Goal: Check status: Check status

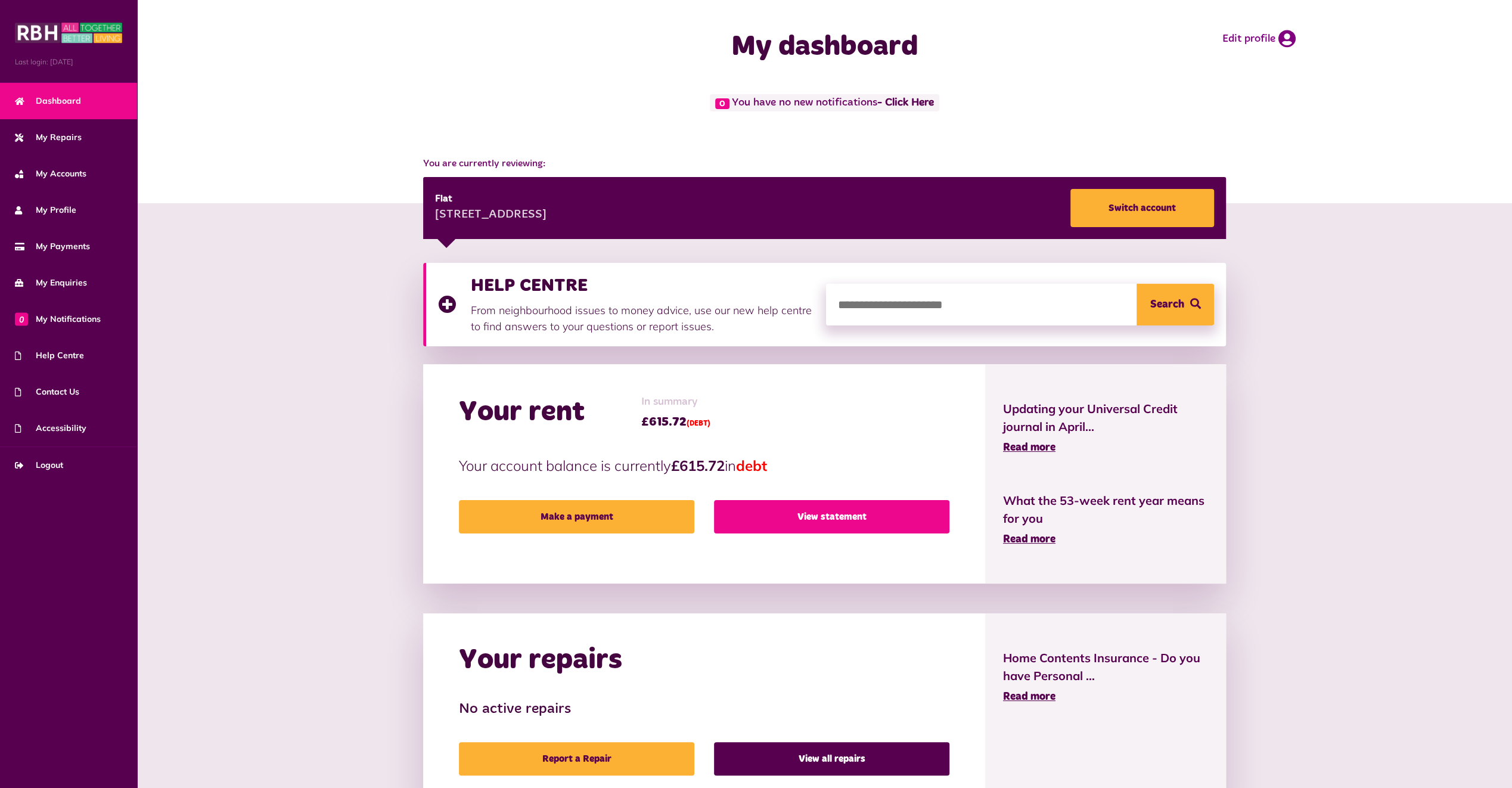
click at [813, 511] on link "View statement" at bounding box center [832, 517] width 235 height 33
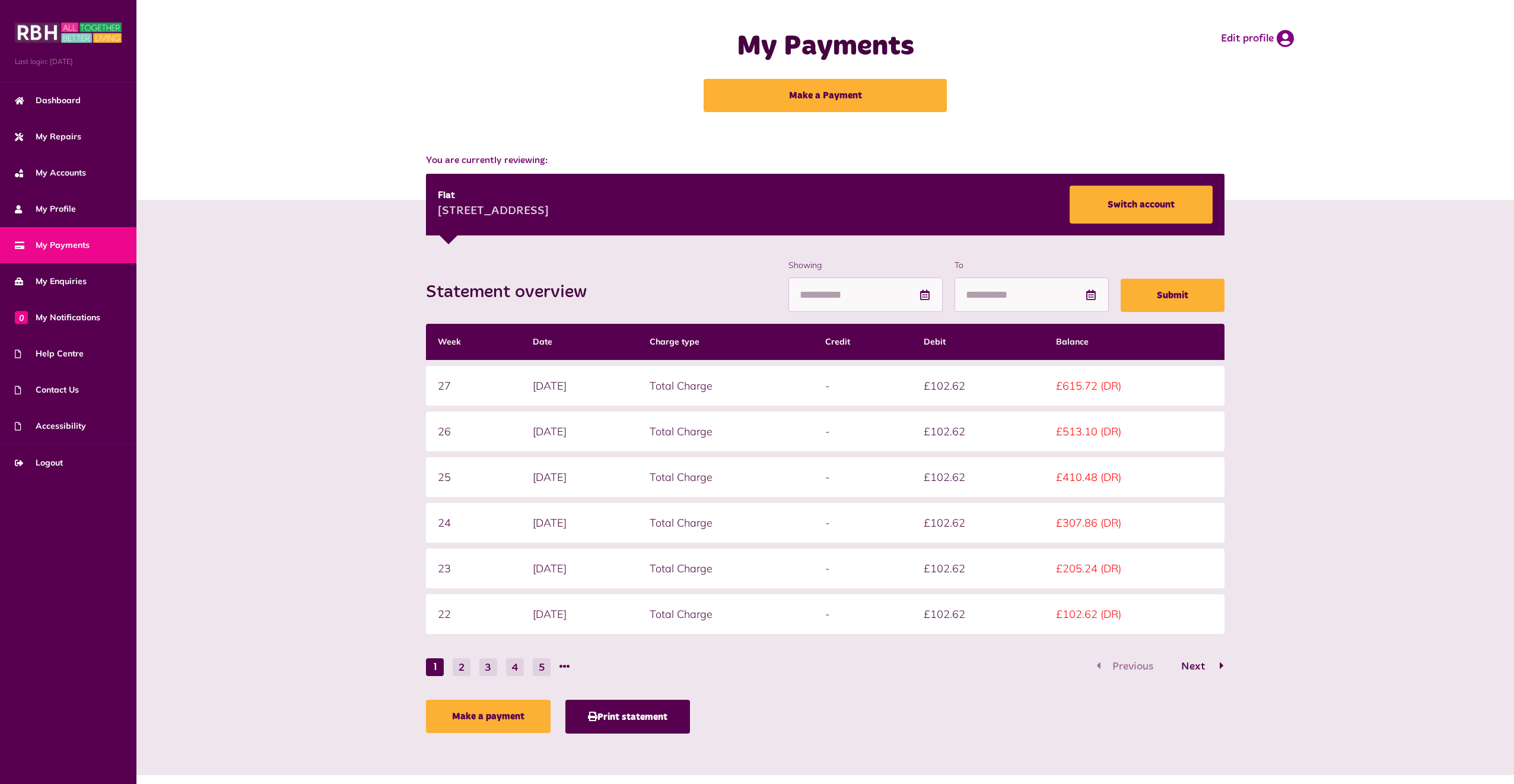
click at [1202, 662] on span "Next" at bounding box center [1193, 666] width 42 height 11
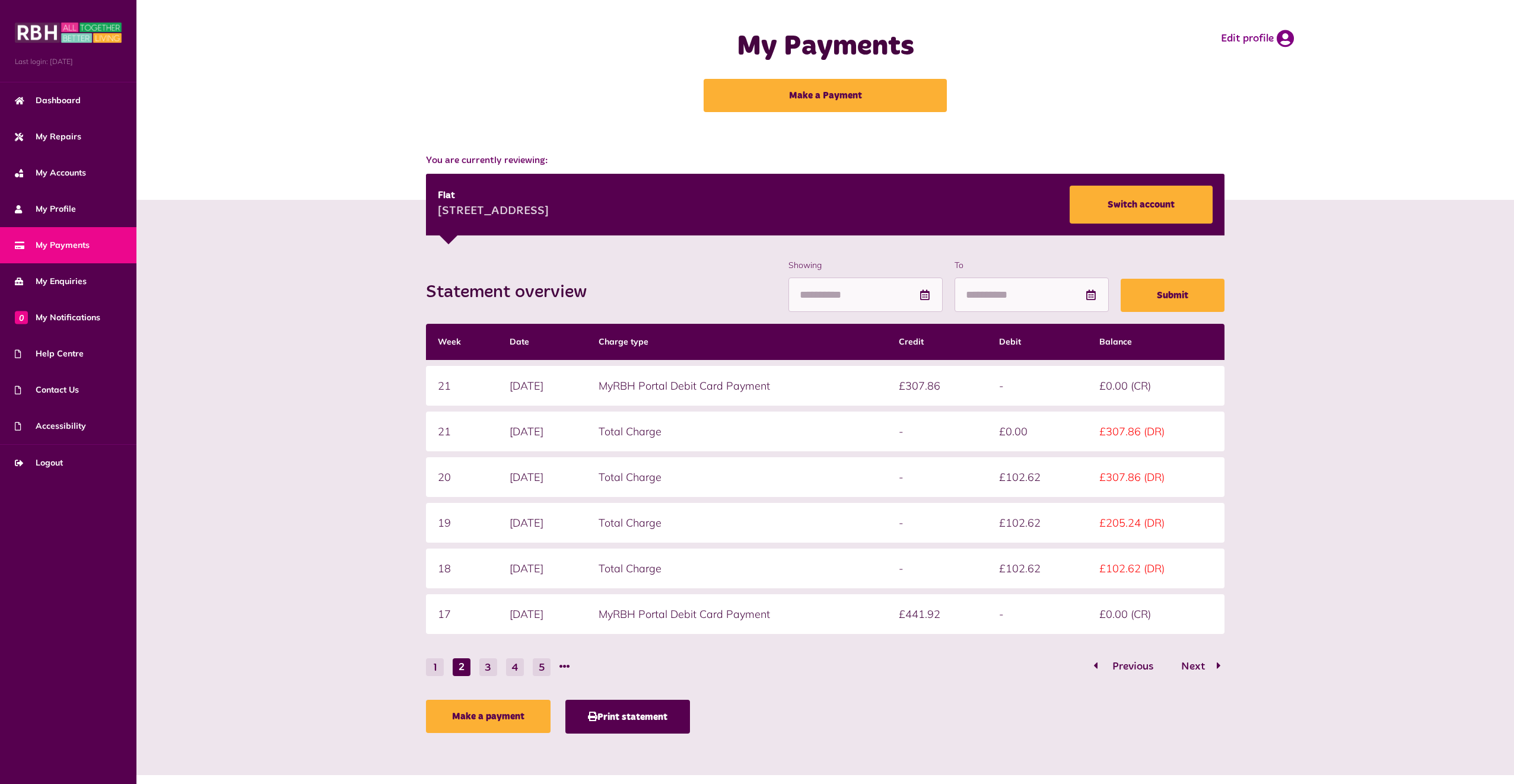
click at [1108, 662] on span "Previous" at bounding box center [1133, 666] width 59 height 11
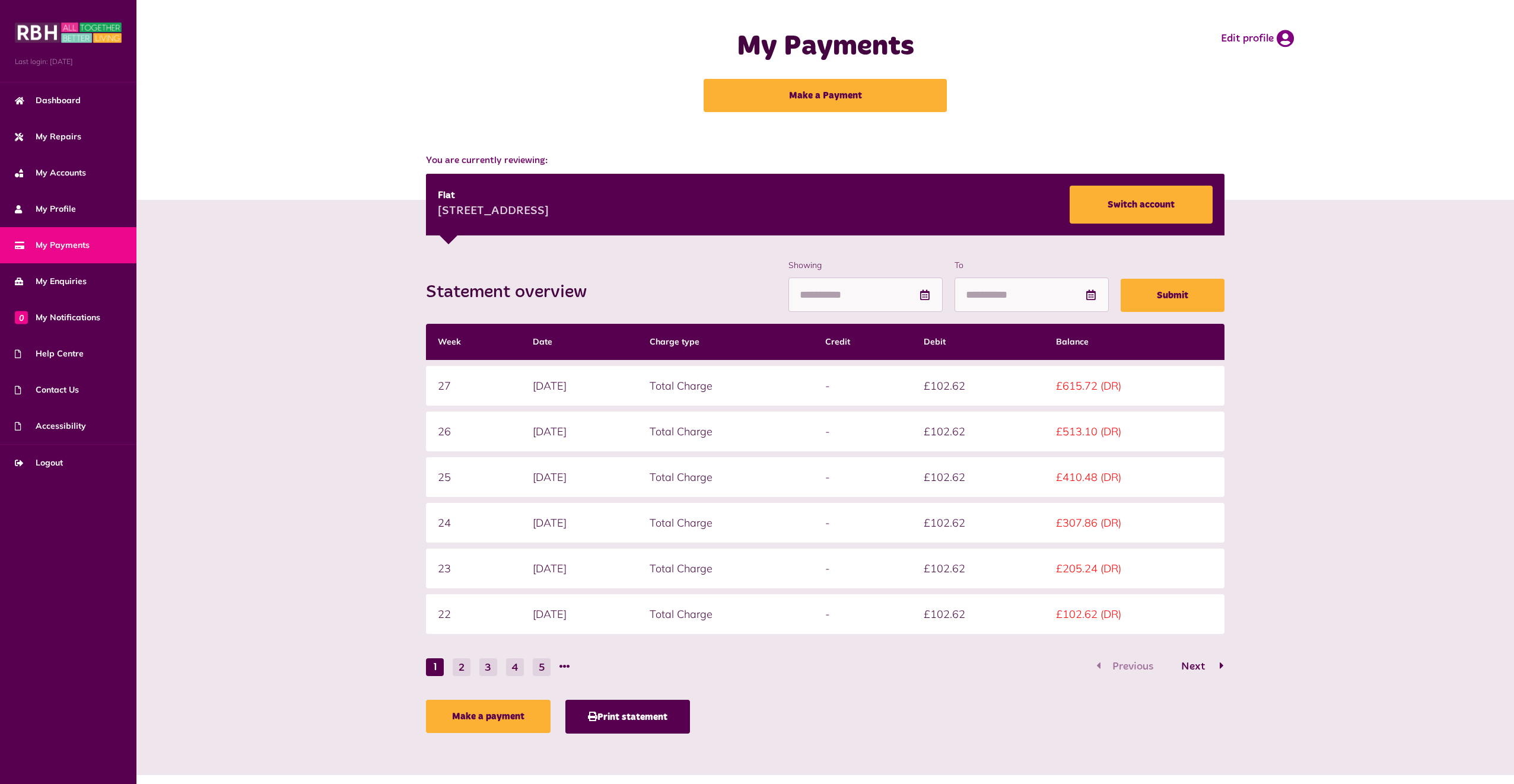
click at [1192, 667] on span "Next" at bounding box center [1193, 666] width 42 height 11
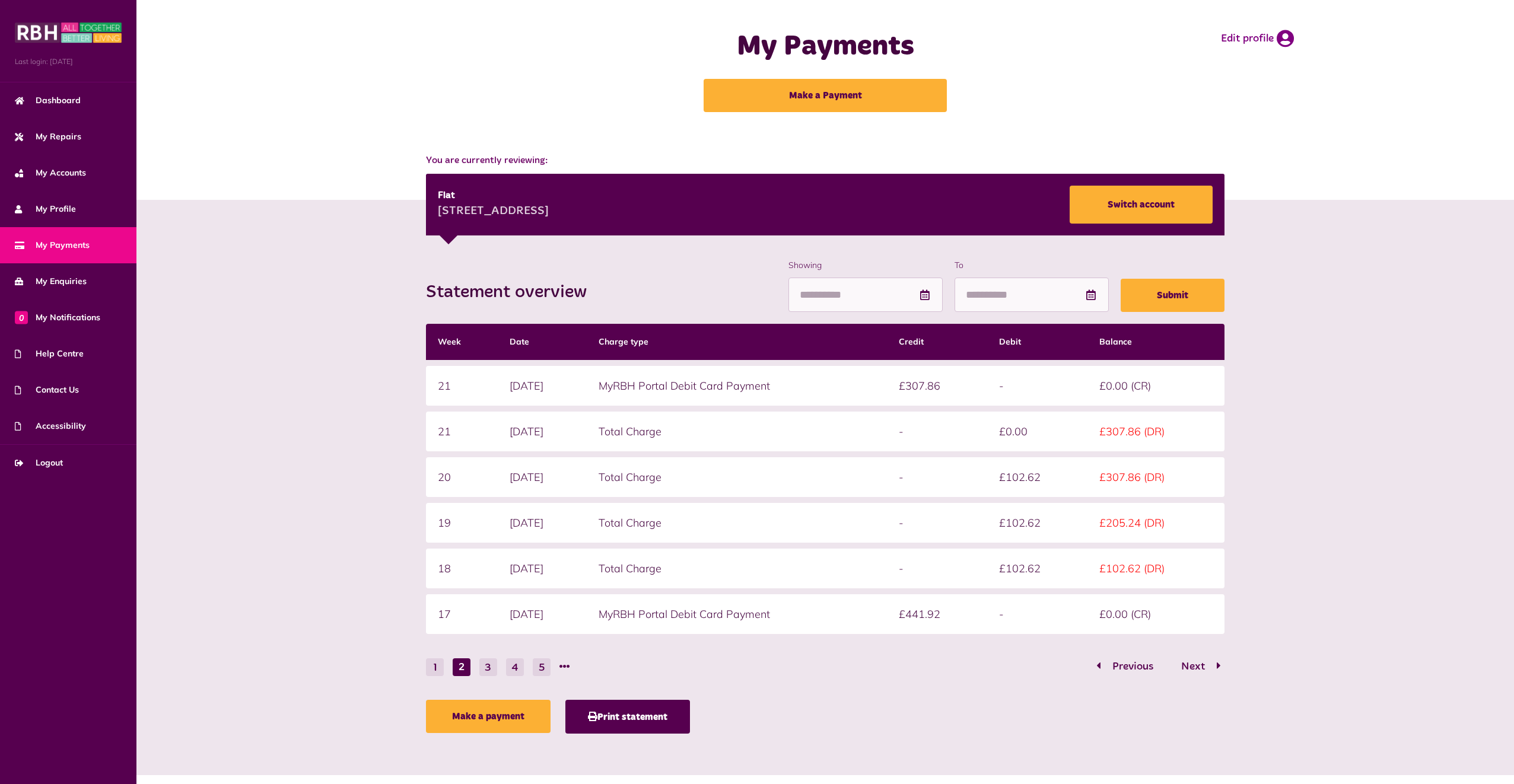
click at [916, 644] on form "Statement overview Showing To Submit Week Date Charge type Credit Debit Balance…" at bounding box center [825, 468] width 799 height 417
click at [1143, 661] on span "Previous" at bounding box center [1133, 666] width 59 height 11
